Goal: Check status: Check status

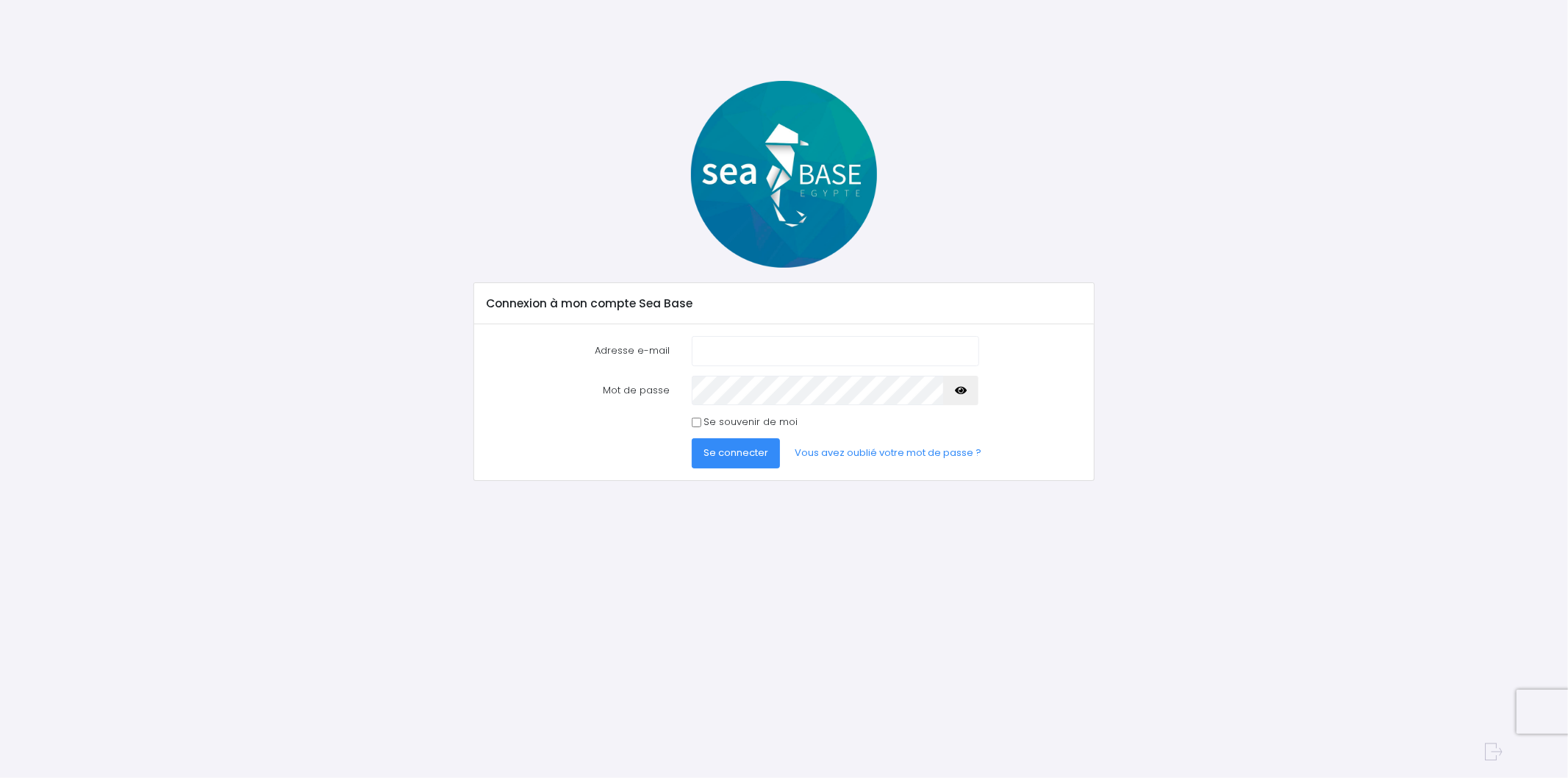
type input "b_trouillon@hotmail.com"
click at [769, 357] on input "b_trouillon@hotmail.com" at bounding box center [835, 350] width 286 height 30
click at [756, 457] on span "Se connecter" at bounding box center [736, 453] width 64 height 14
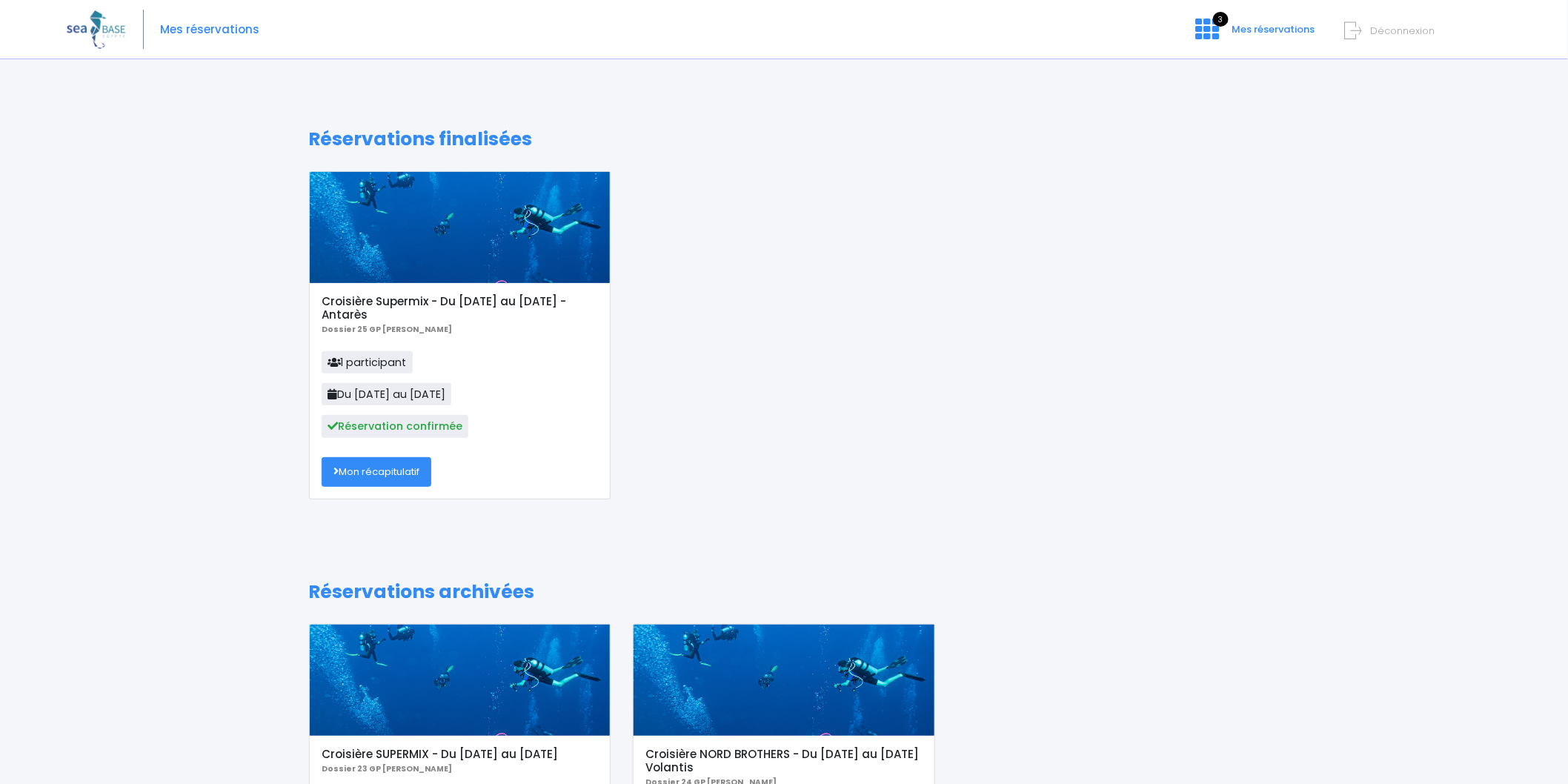
click at [428, 468] on link "Mon récapitulatif" at bounding box center [377, 472] width 110 height 30
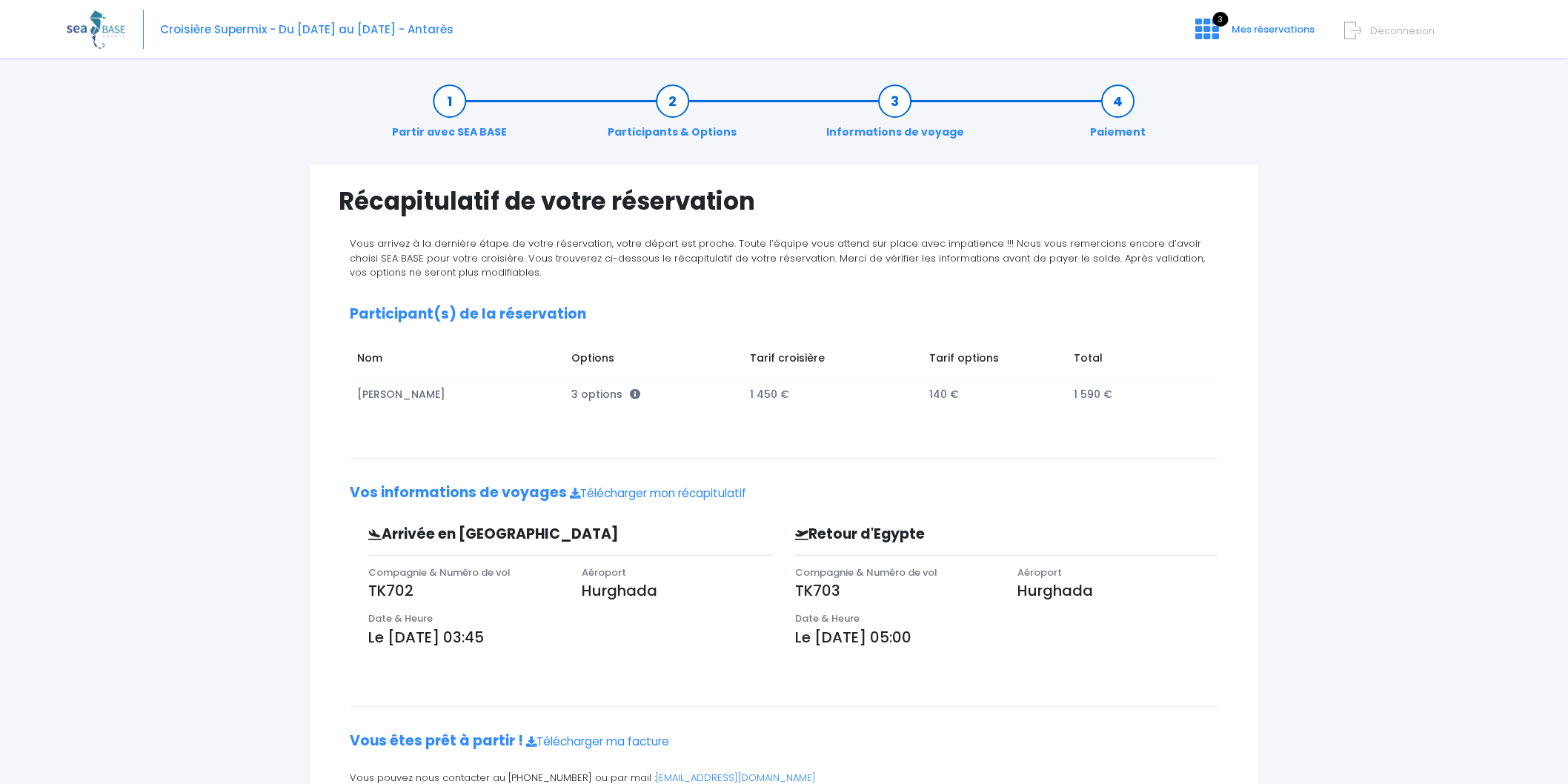
click at [695, 131] on link "Participants & Options" at bounding box center [672, 117] width 143 height 47
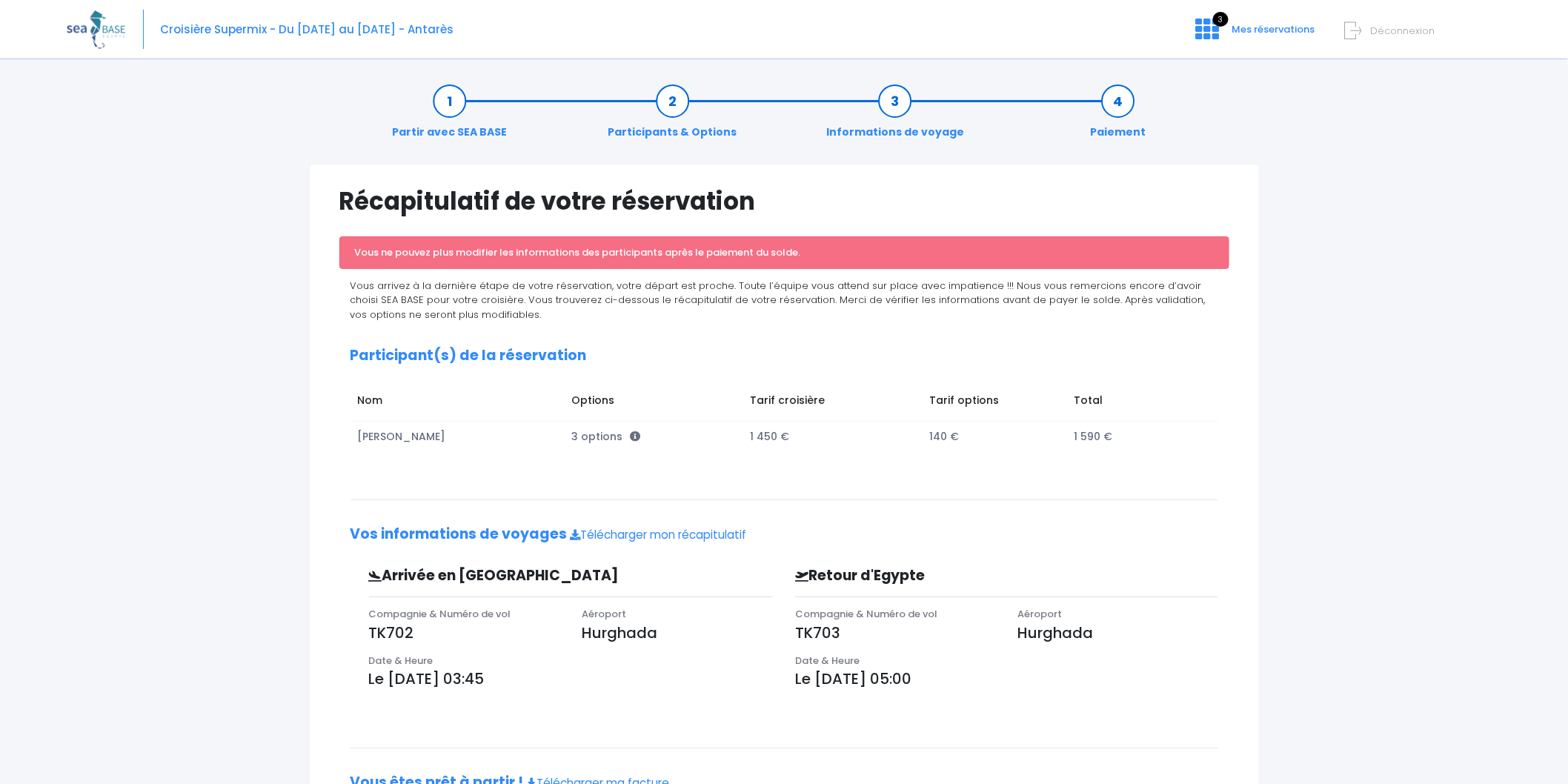
click at [928, 131] on link "Informations de voyage" at bounding box center [895, 117] width 152 height 47
click at [427, 135] on link "Partir avec SEA BASE" at bounding box center [449, 117] width 130 height 47
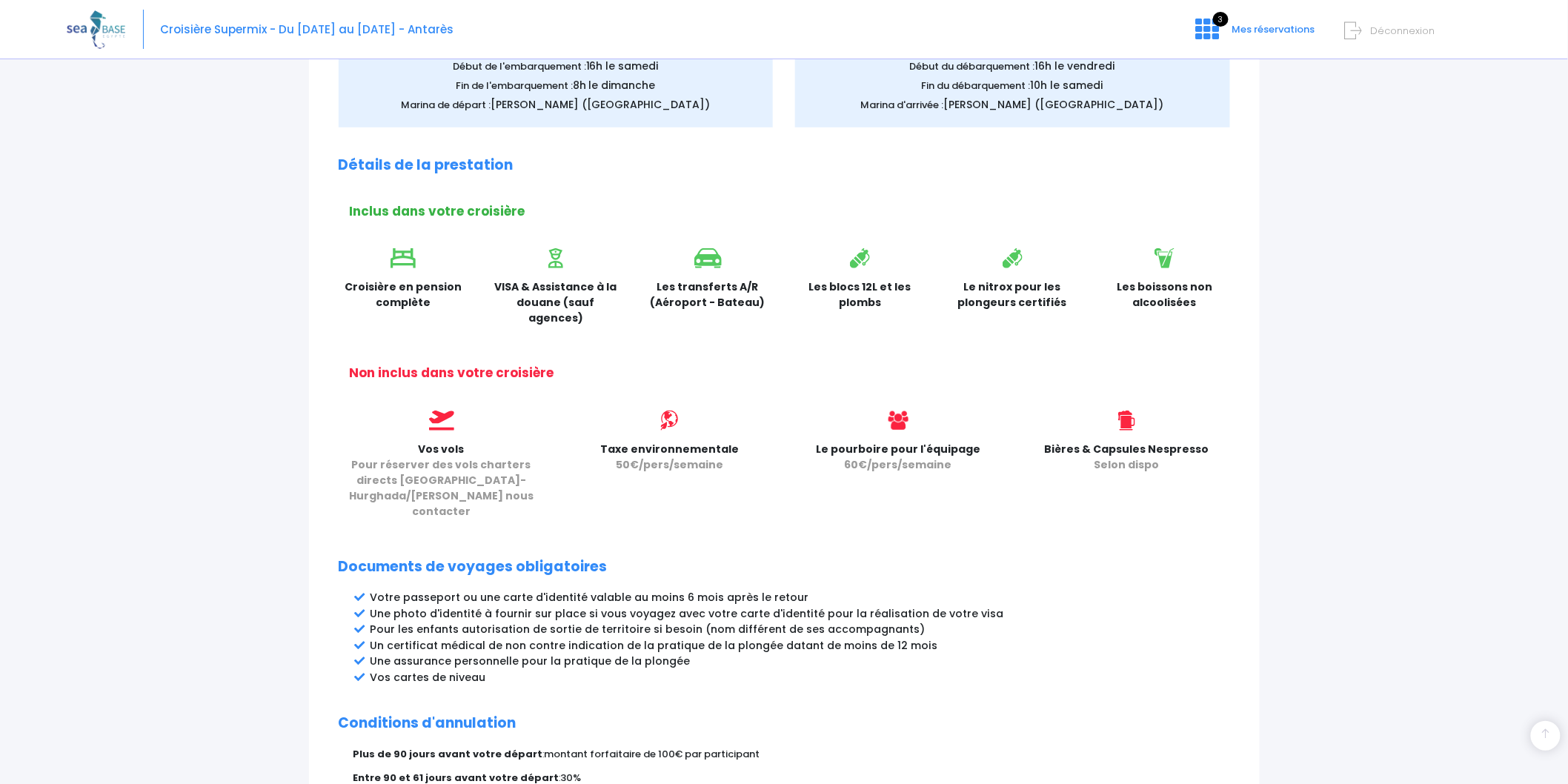
scroll to position [411, 0]
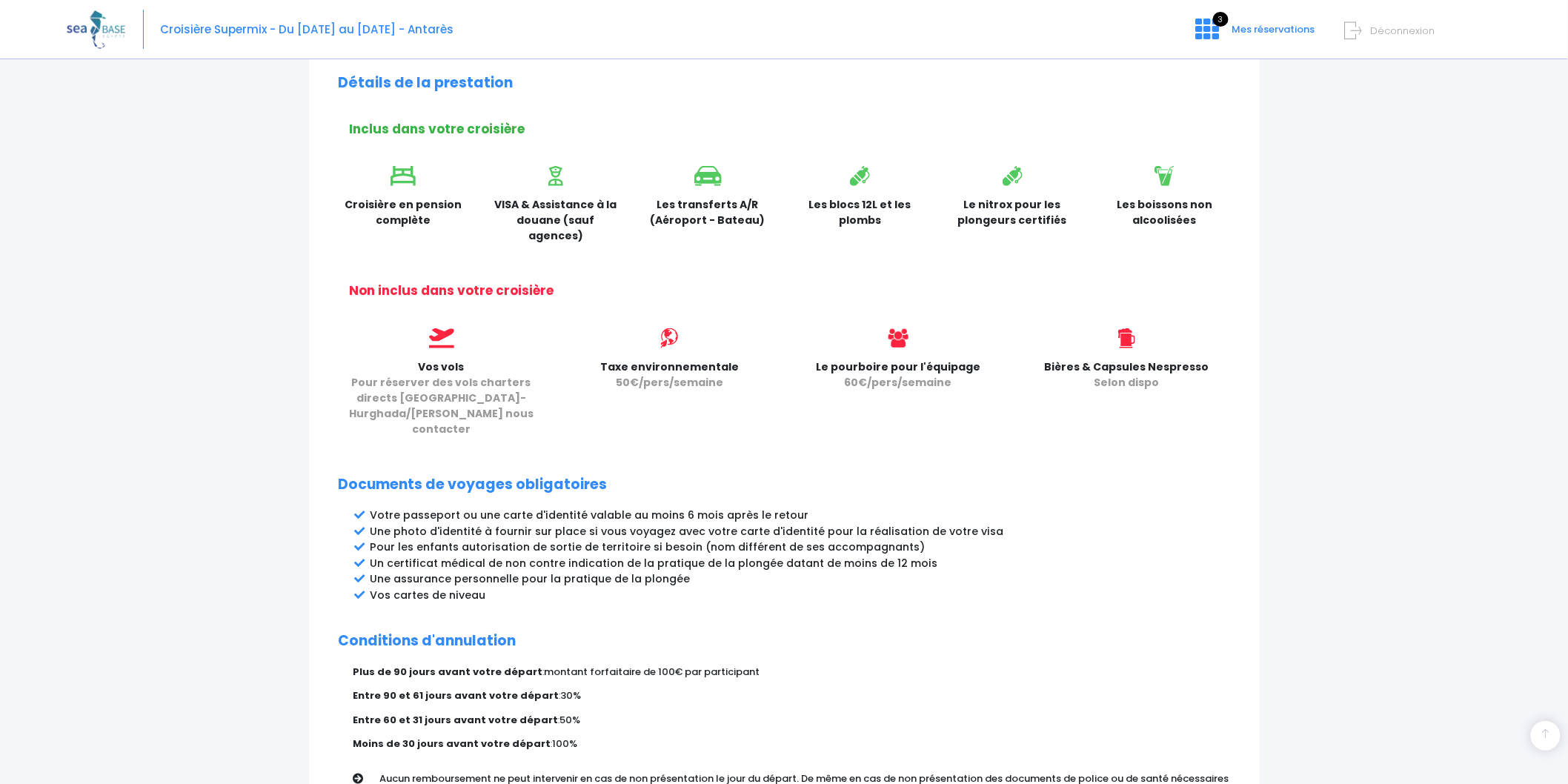
drag, startPoint x: 346, startPoint y: 202, endPoint x: 1206, endPoint y: 217, distance: 860.1
click at [1206, 217] on div "Croisière en pension complète VISA & Assistance à la douane (sauf agences) Les …" at bounding box center [784, 209] width 914 height 88
click at [1206, 217] on p "Les boissons non alcoolisées" at bounding box center [1165, 213] width 131 height 32
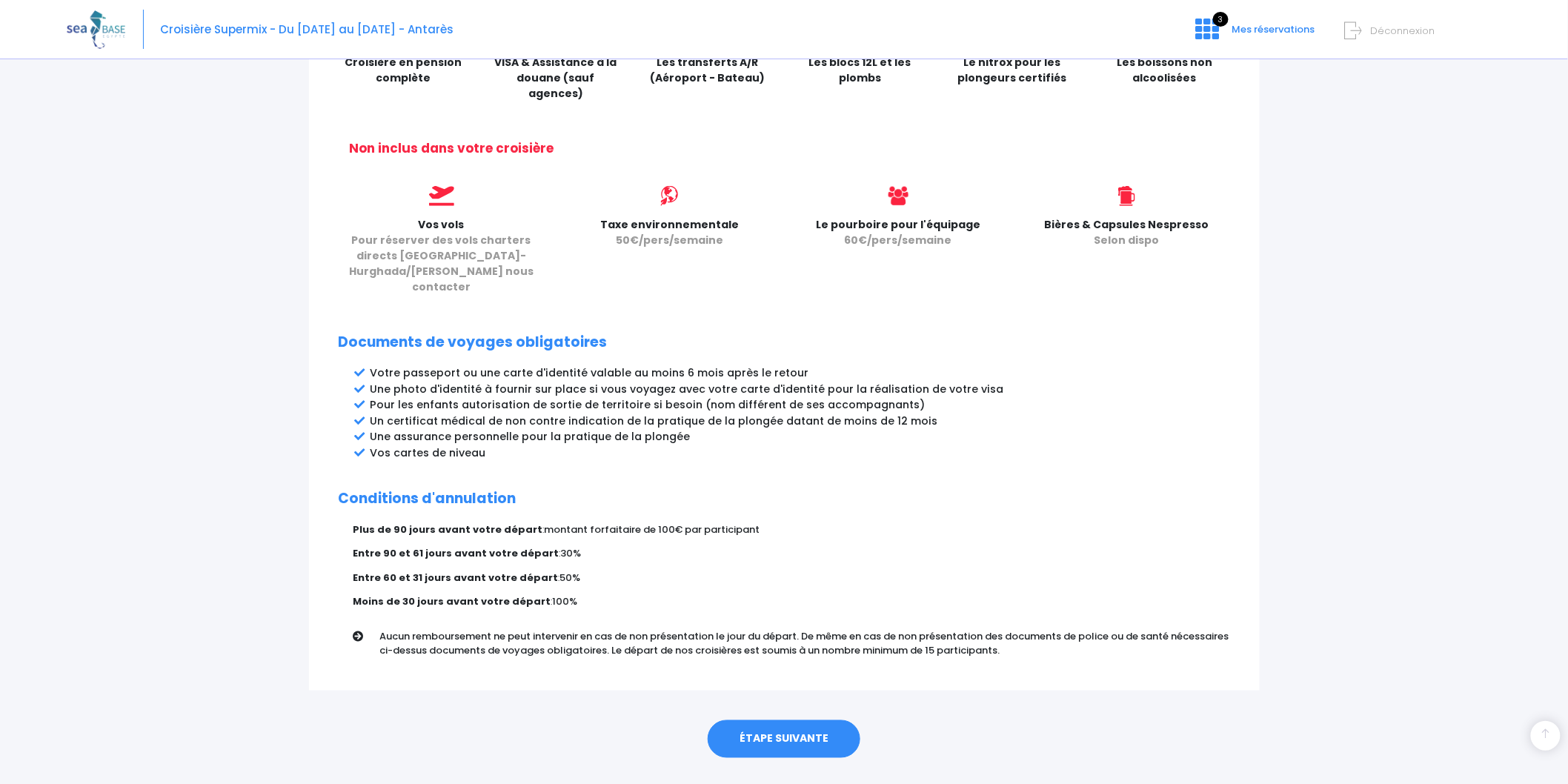
scroll to position [554, 0]
click at [814, 720] on link "ÉTAPE SUIVANTE" at bounding box center [784, 739] width 152 height 39
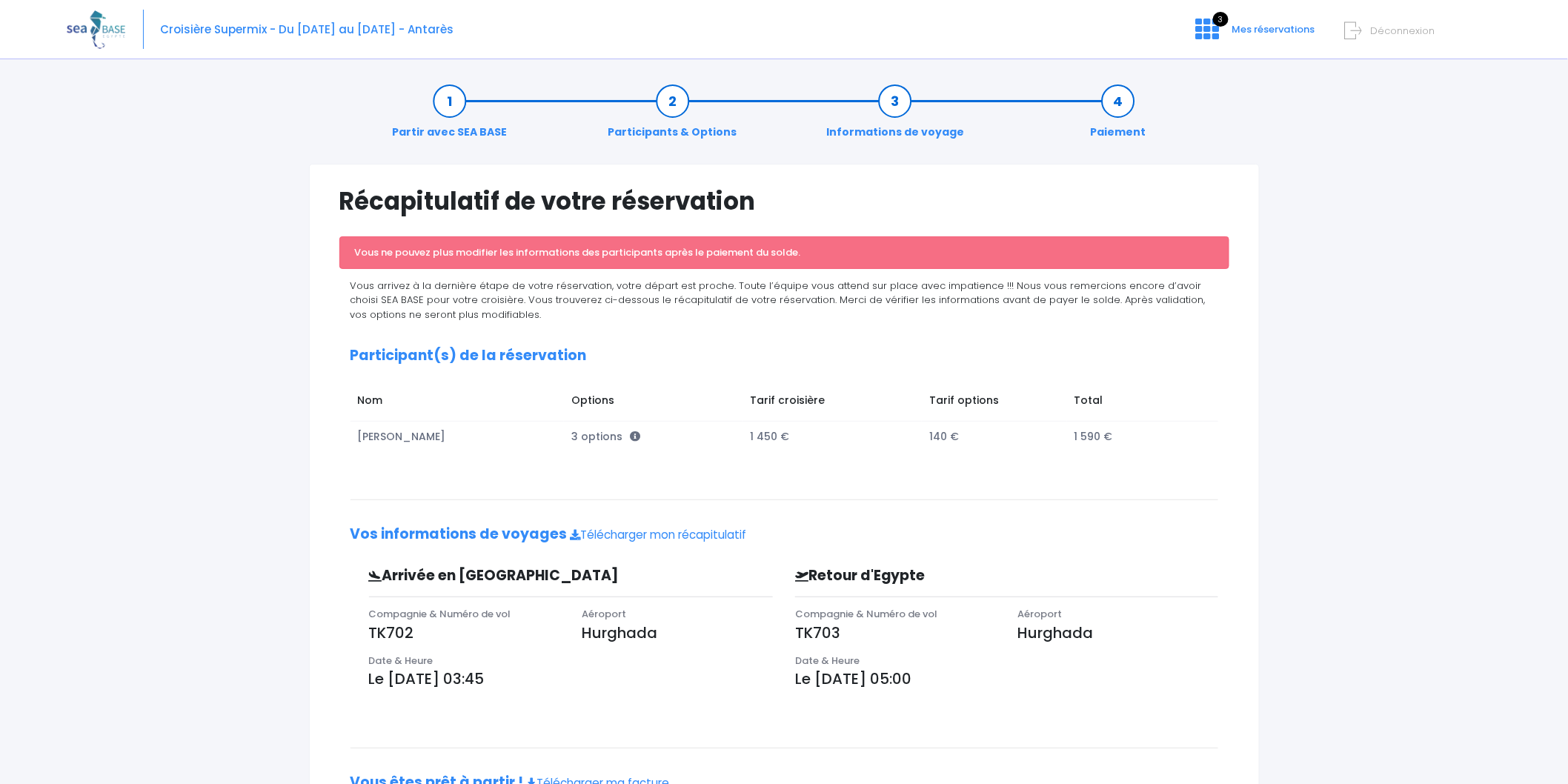
scroll to position [111, 0]
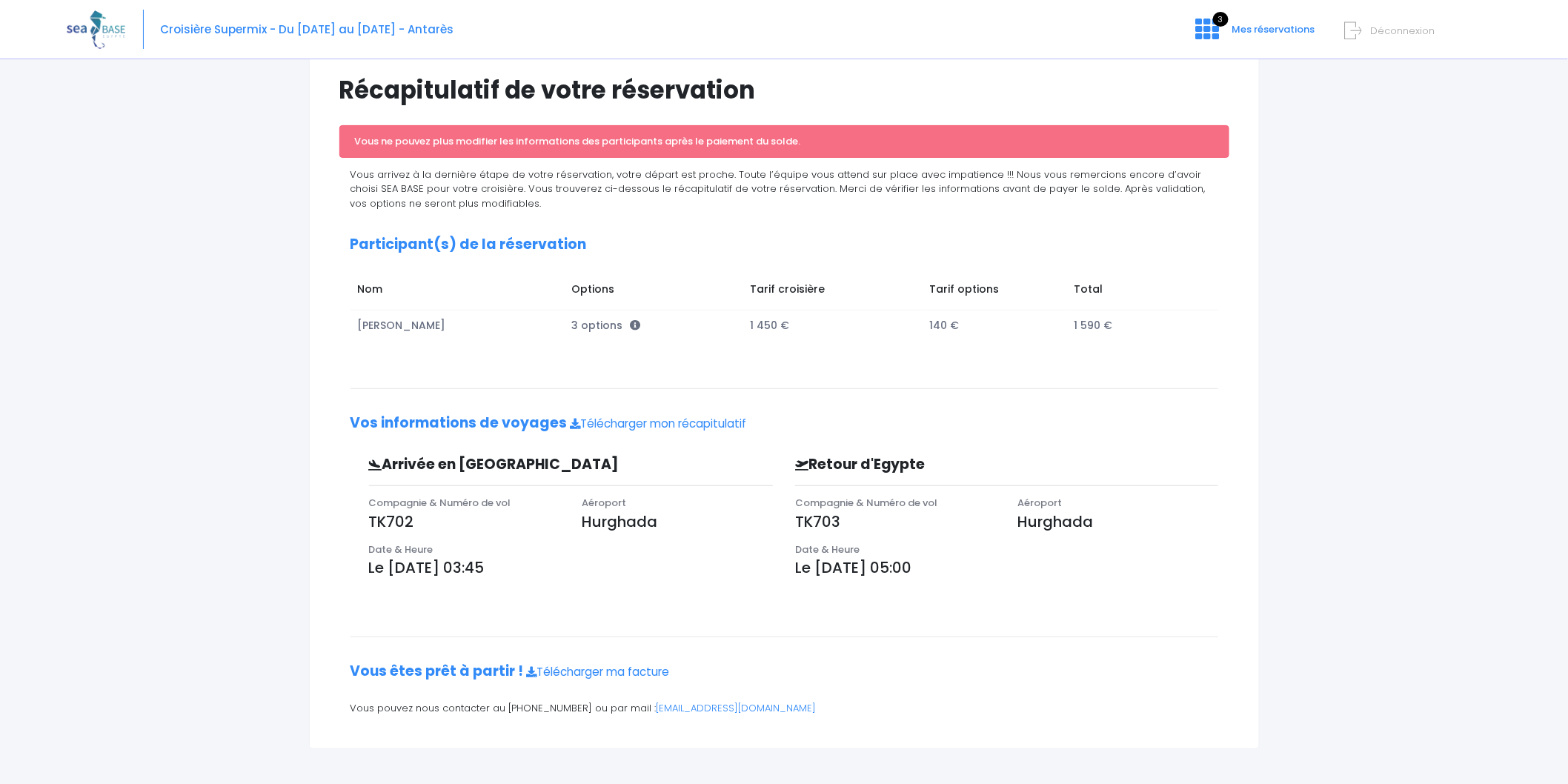
click at [624, 679] on div "Vous arrivez à la dernière étape de votre réservation, votre départ est proche.…" at bounding box center [784, 447] width 890 height 558
click at [624, 675] on link "Télécharger ma facture" at bounding box center [598, 671] width 143 height 15
